Goal: Connect with others: Establish contact or relationships with other users

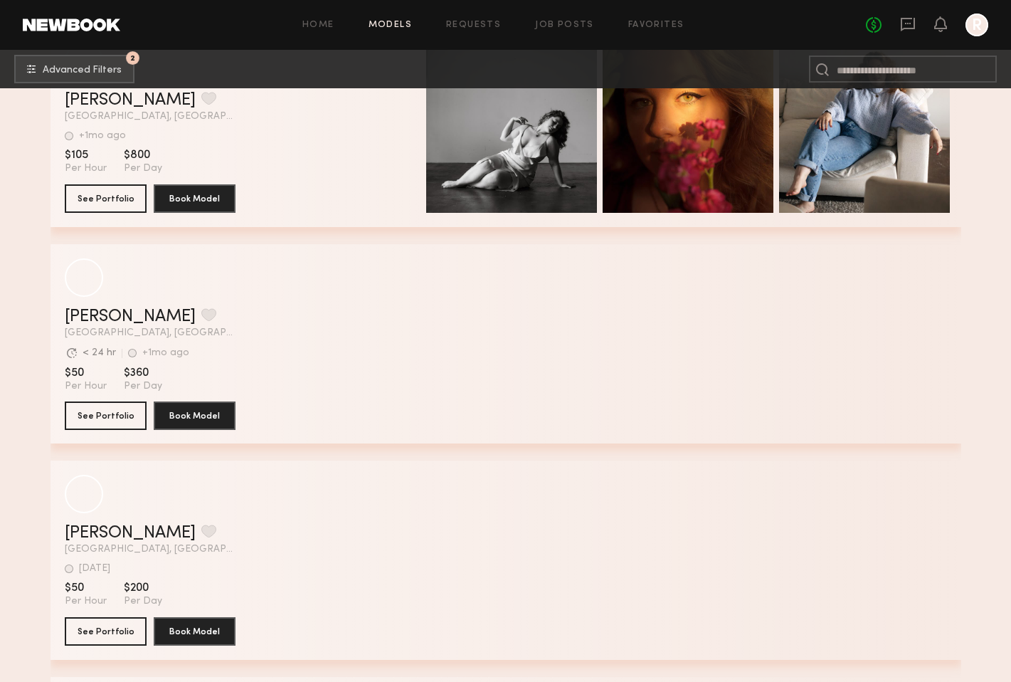
scroll to position [13767, 0]
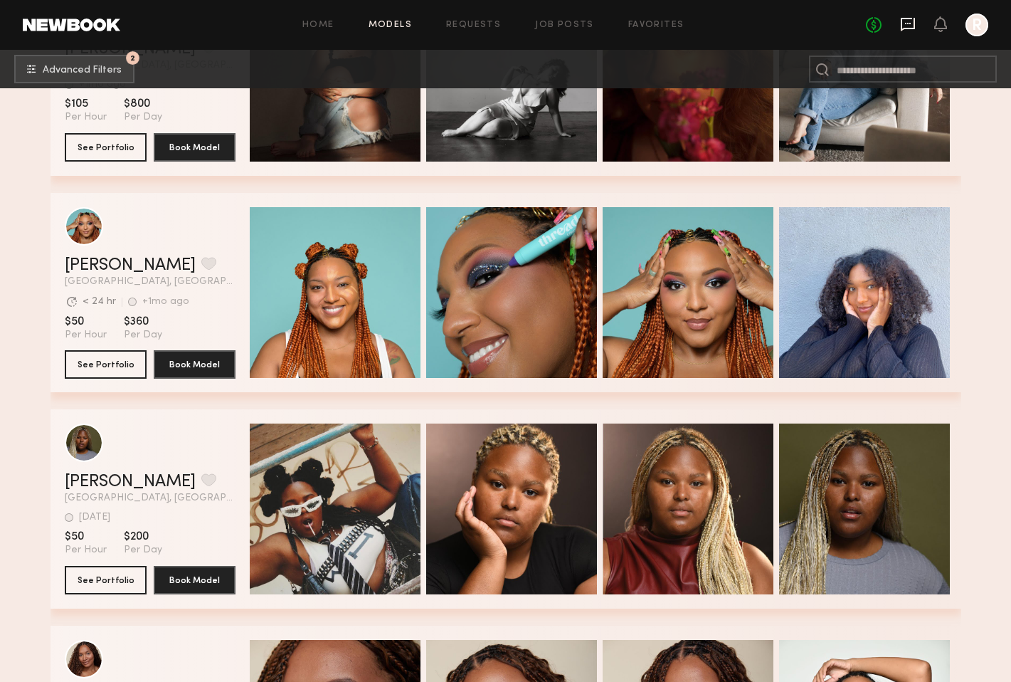
click at [905, 23] on icon at bounding box center [908, 23] width 6 height 1
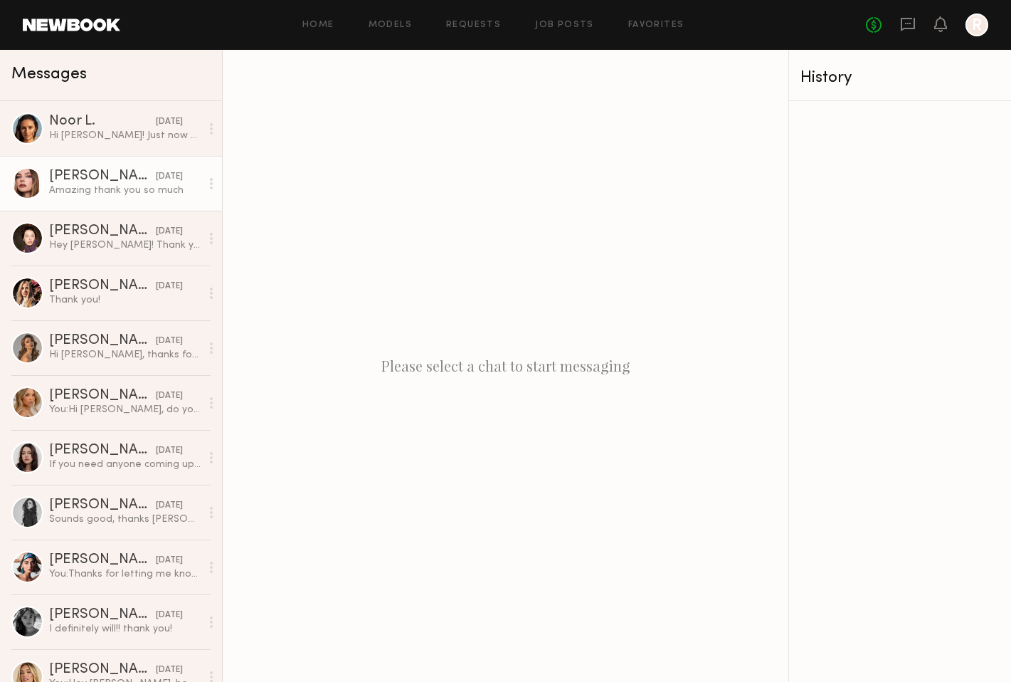
click at [88, 190] on div "Amazing thank you so much" at bounding box center [125, 191] width 152 height 14
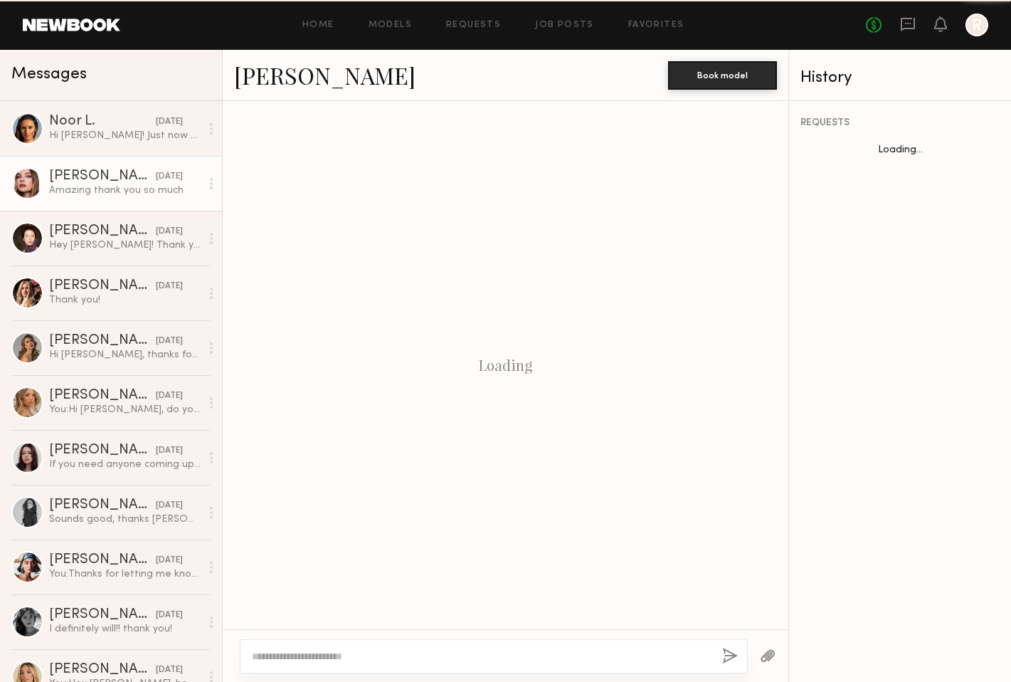
scroll to position [625, 0]
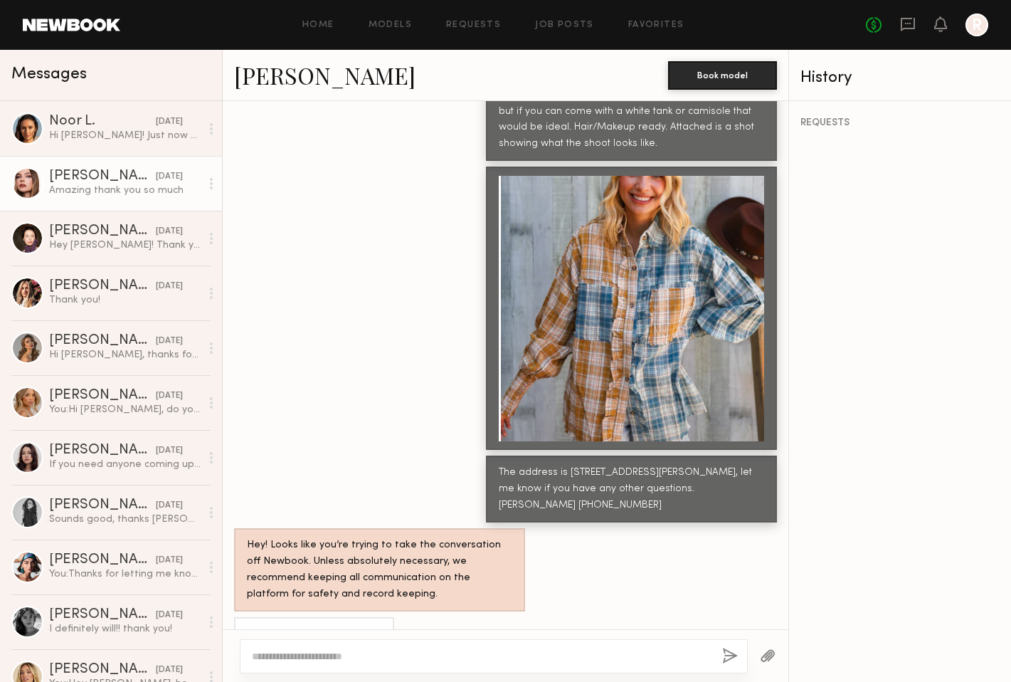
click at [278, 70] on link "[PERSON_NAME]" at bounding box center [324, 75] width 181 height 31
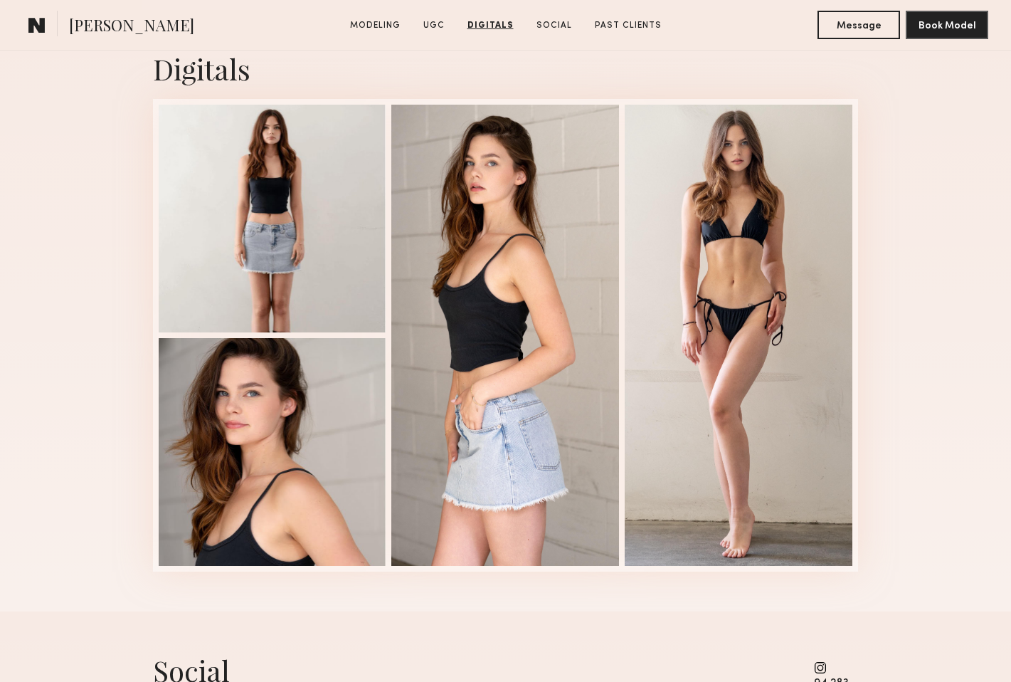
scroll to position [2067, 0]
click at [371, 251] on div at bounding box center [273, 216] width 228 height 228
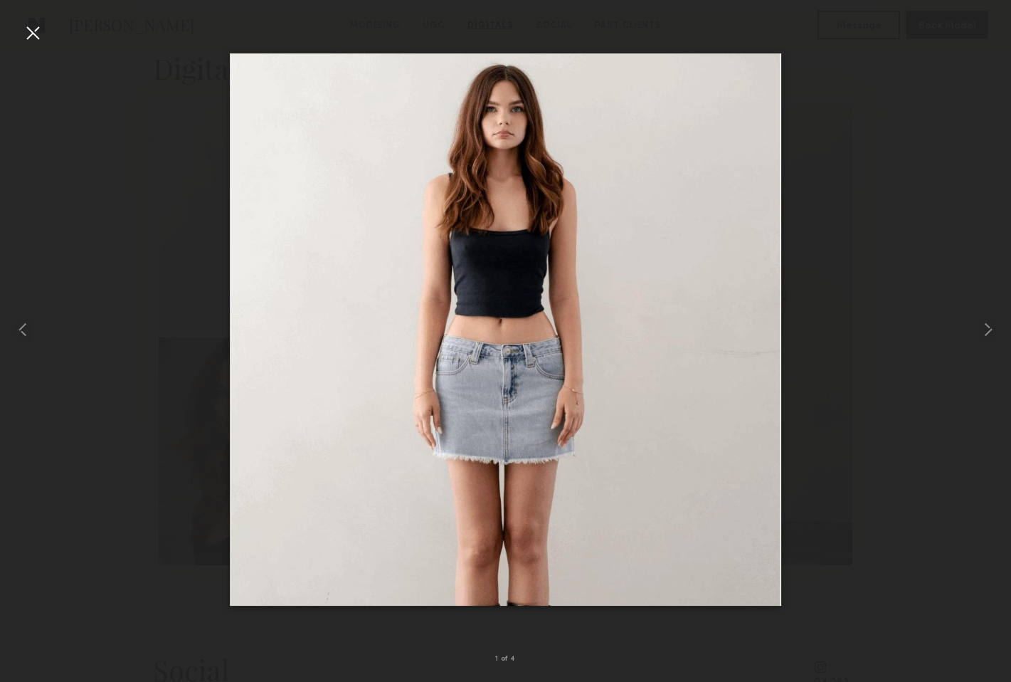
click at [28, 33] on div at bounding box center [32, 32] width 23 height 23
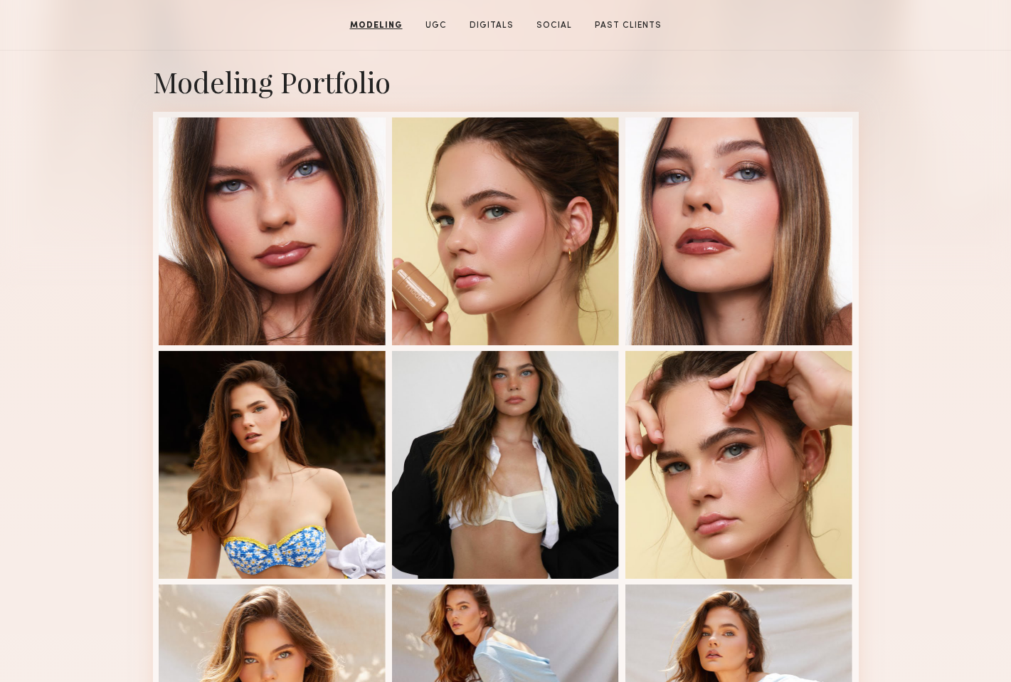
scroll to position [0, 0]
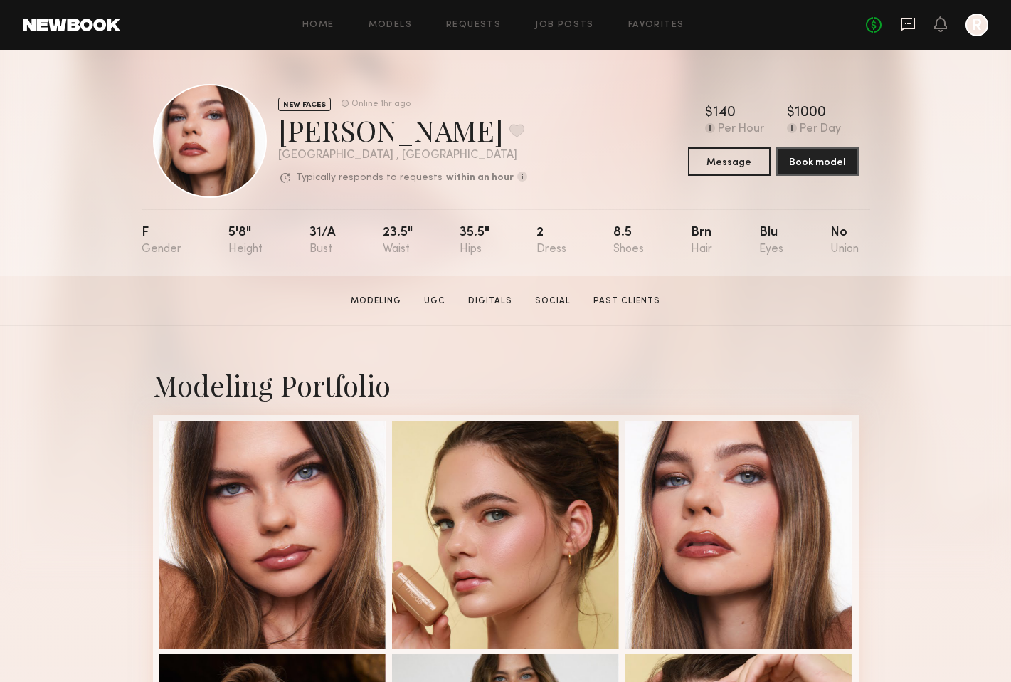
click at [906, 21] on icon at bounding box center [908, 24] width 16 height 16
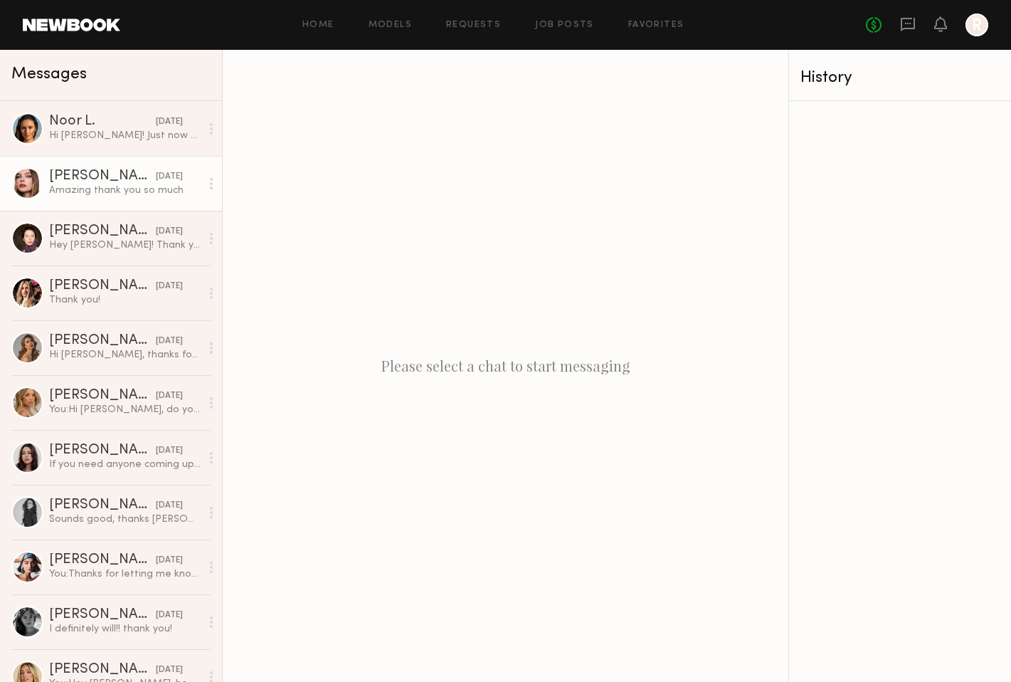
click at [121, 169] on div "[PERSON_NAME]" at bounding box center [102, 176] width 107 height 14
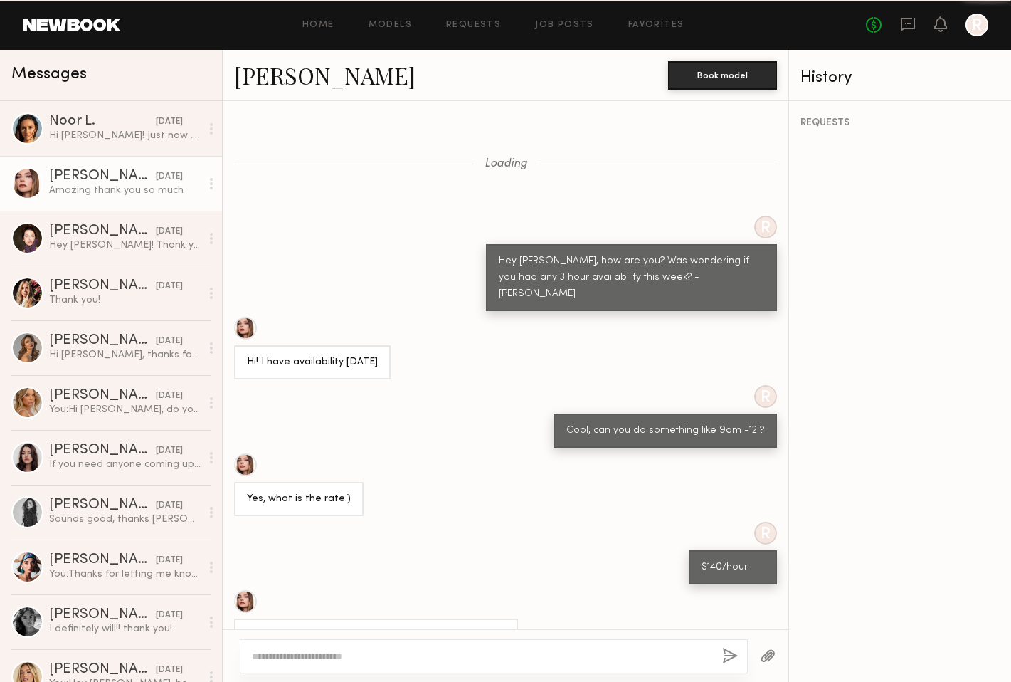
scroll to position [625, 0]
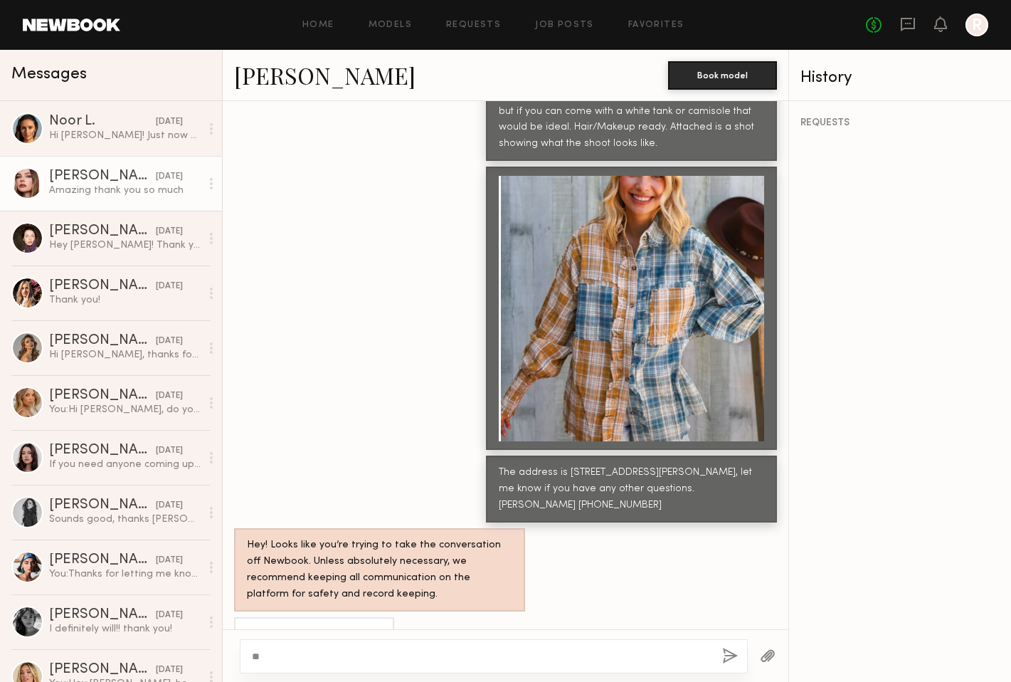
type textarea "*"
